Goal: Find specific page/section

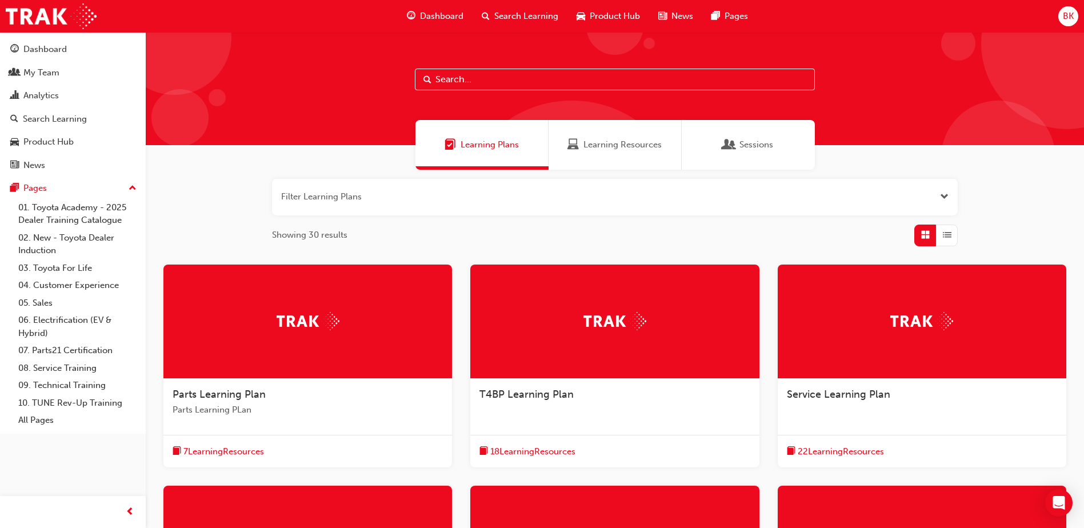
scroll to position [314, 0]
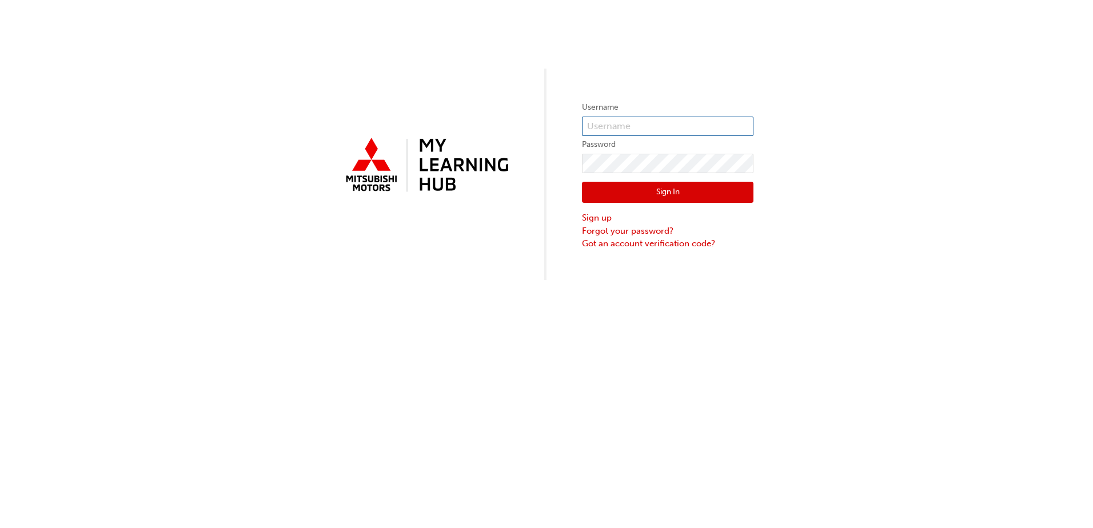
type input "0005456880"
click at [663, 194] on button "Sign In" at bounding box center [668, 193] width 172 height 22
